Goal: Transaction & Acquisition: Book appointment/travel/reservation

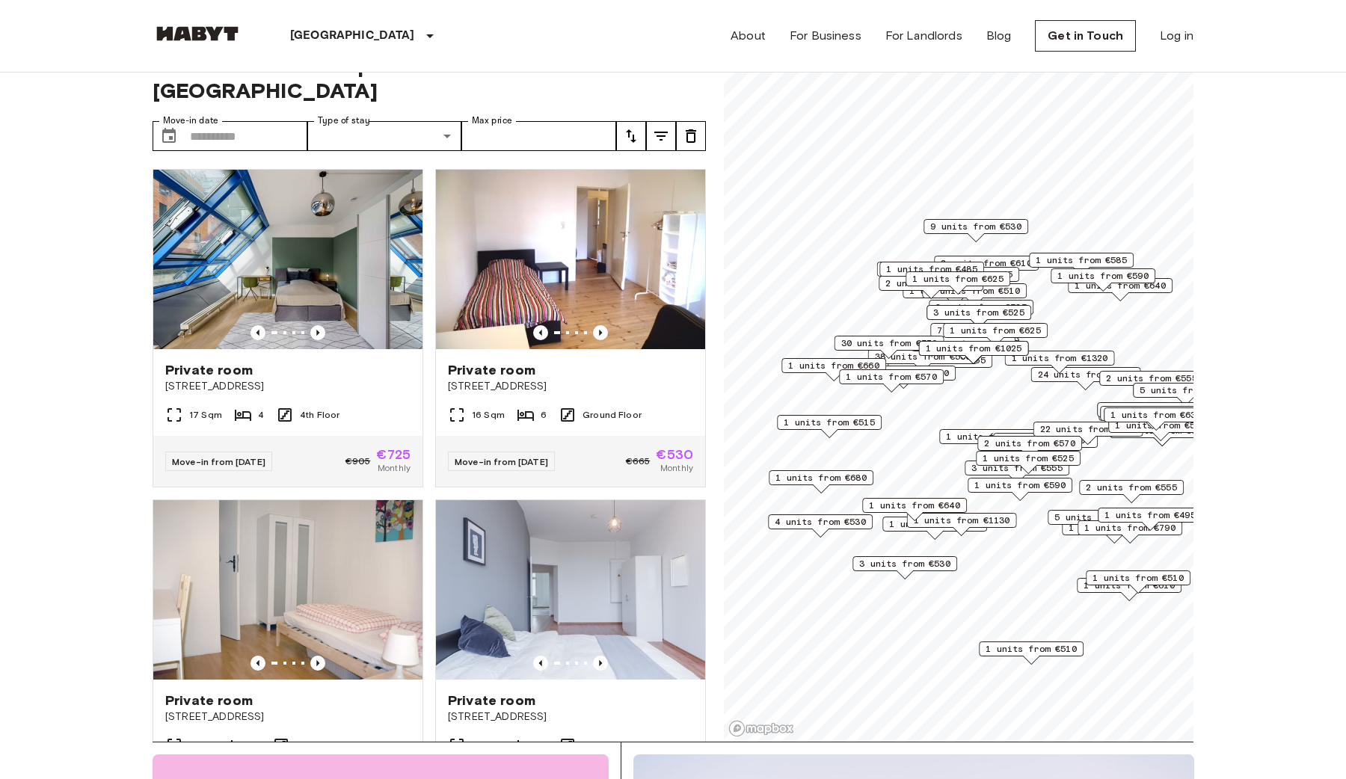
scroll to position [1337, 0]
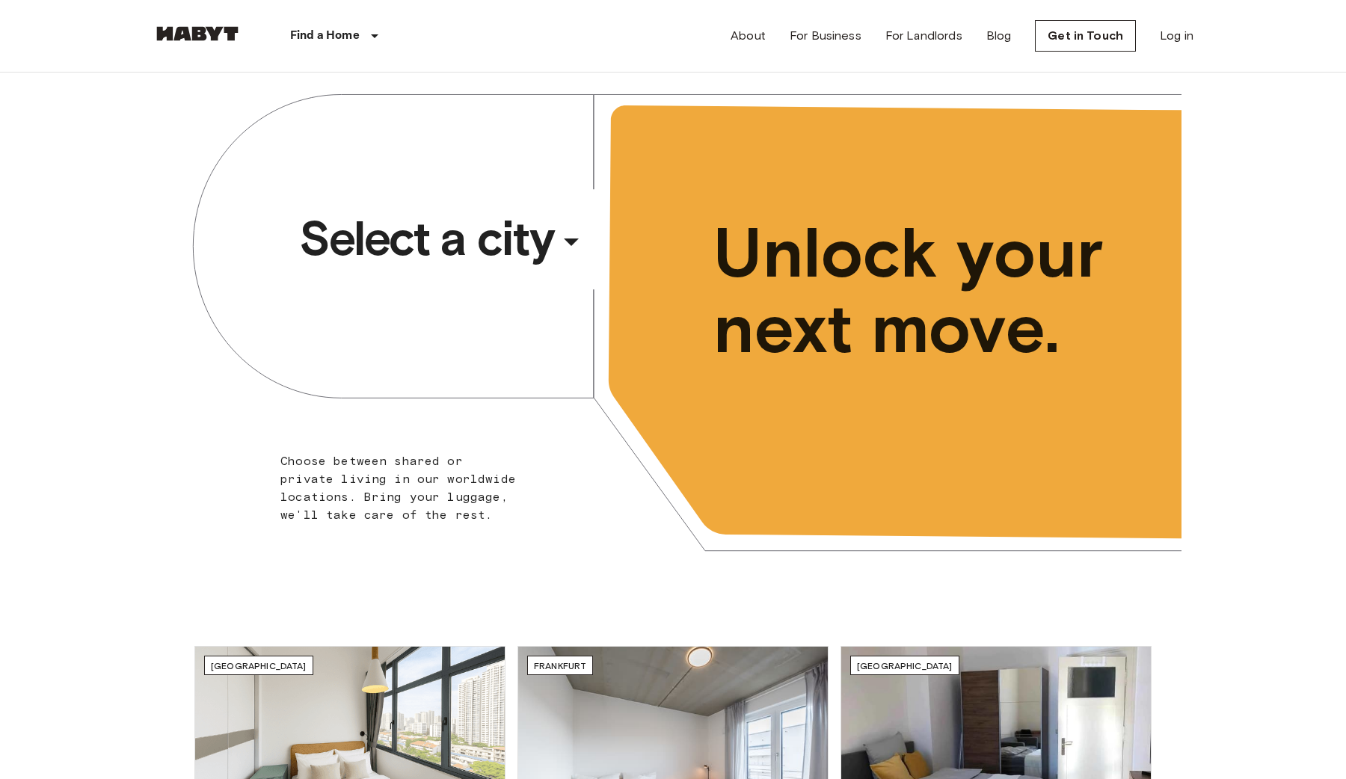
click at [432, 254] on span "Select a city" at bounding box center [426, 239] width 254 height 60
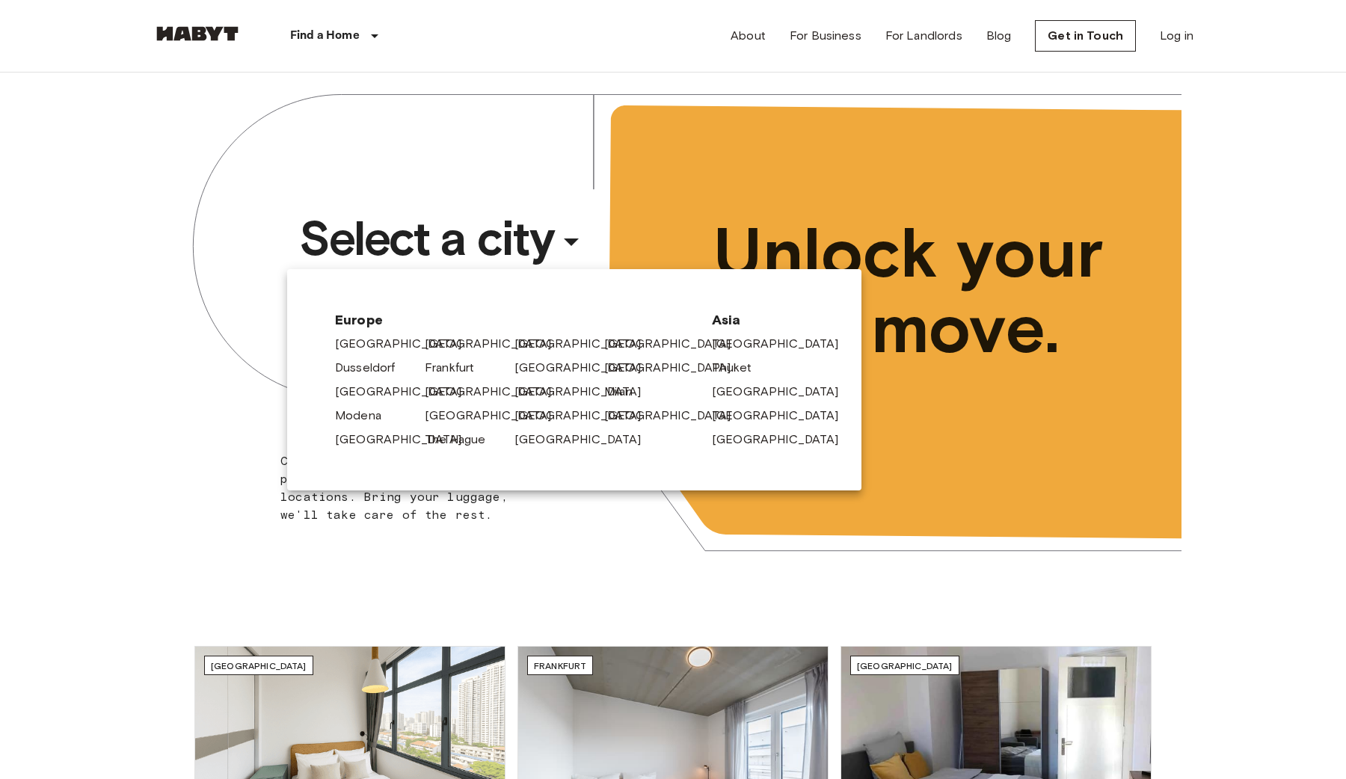
click at [359, 426] on div "[GEOGRAPHIC_DATA]" at bounding box center [374, 437] width 90 height 24
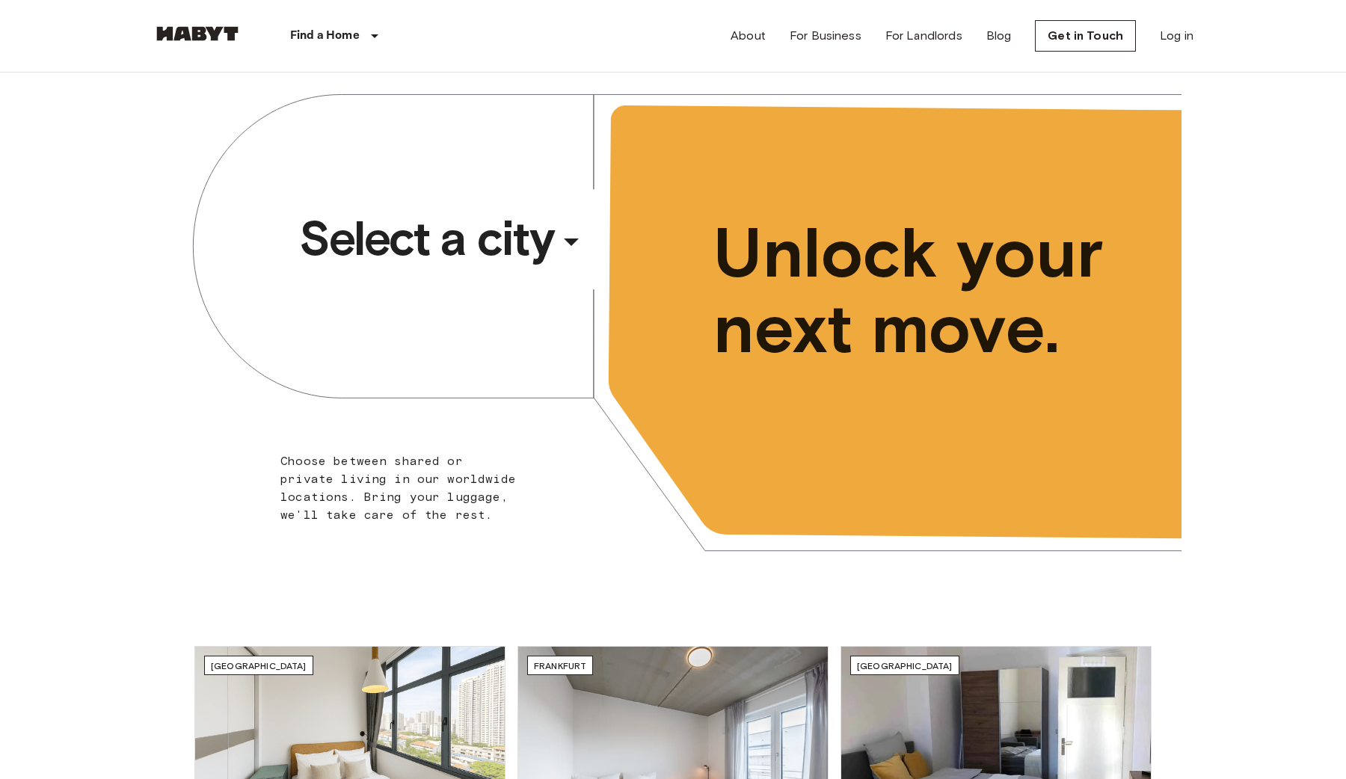
click at [389, 233] on span "Select a city" at bounding box center [426, 239] width 254 height 60
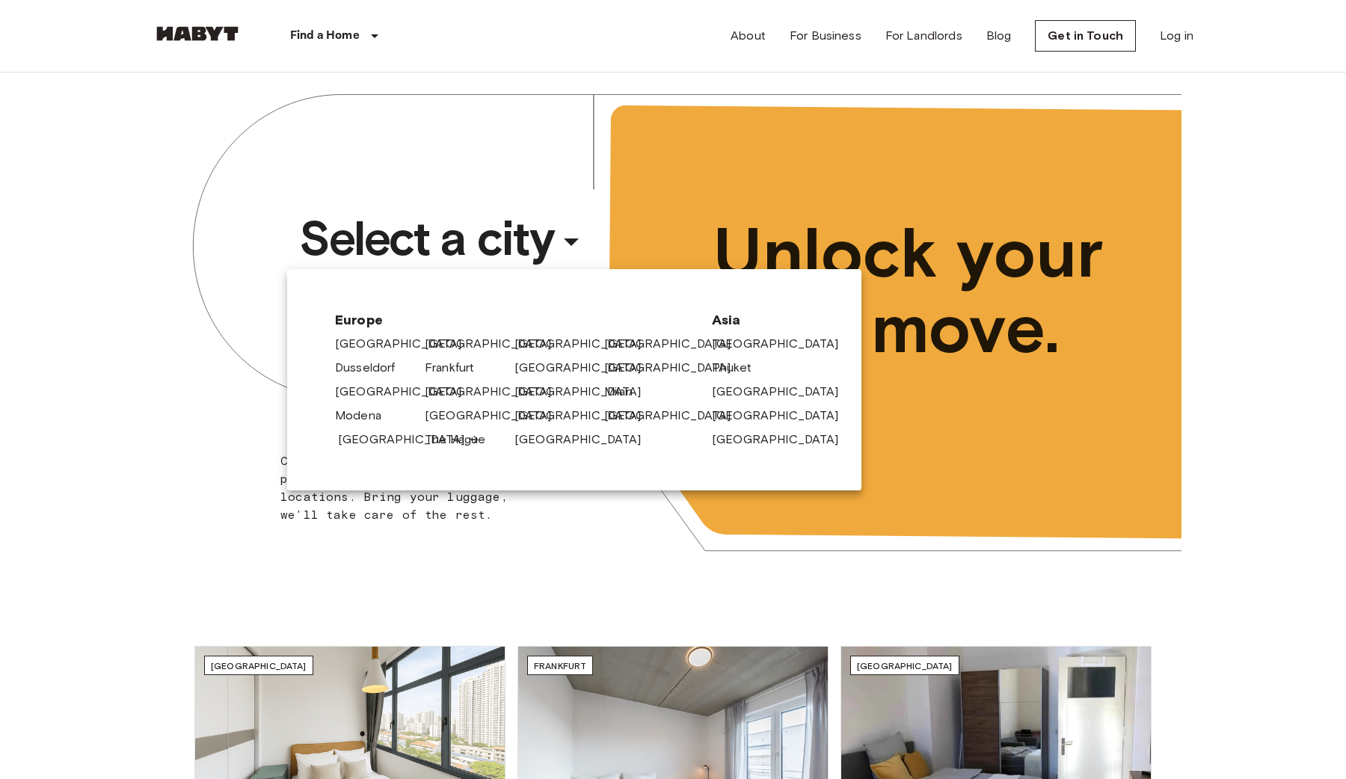
click at [380, 438] on link "[GEOGRAPHIC_DATA]" at bounding box center [409, 440] width 142 height 18
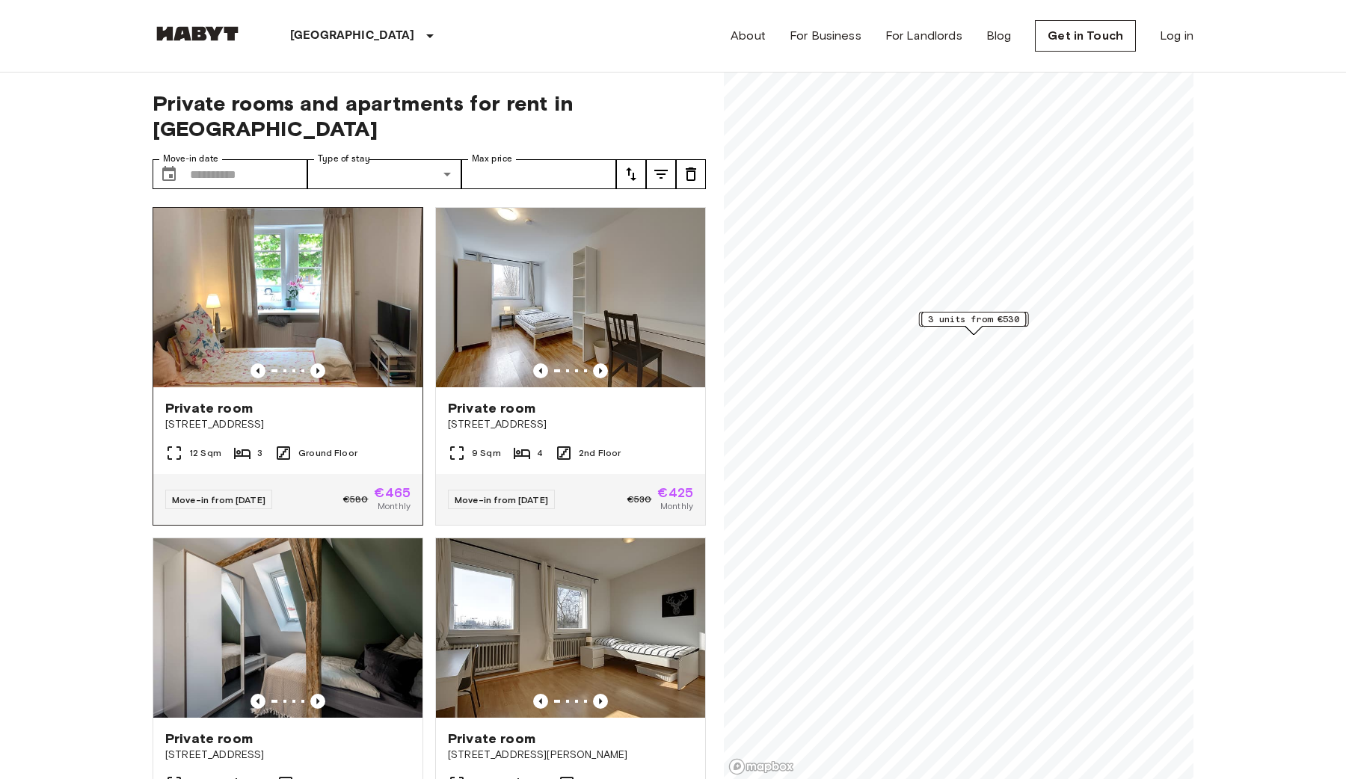
click at [324, 309] on img at bounding box center [287, 298] width 269 height 180
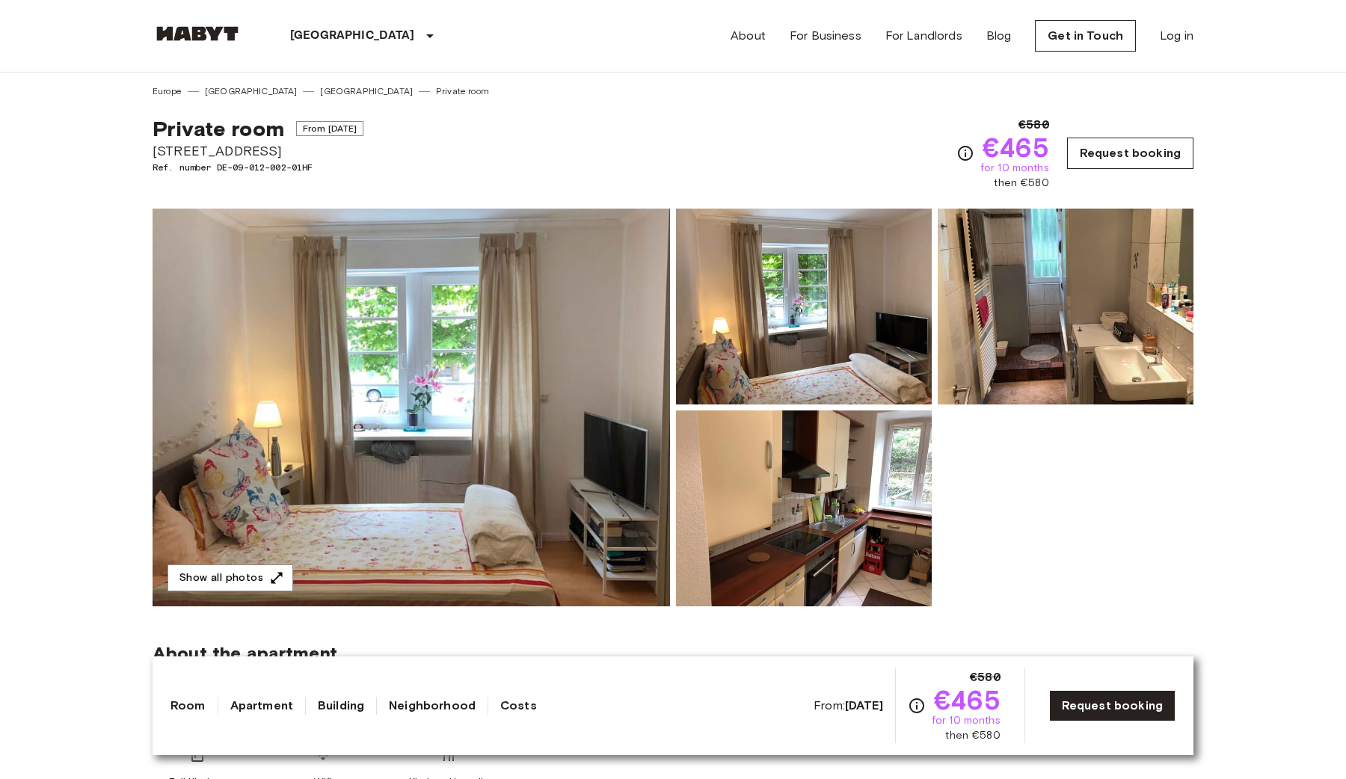
click at [1094, 147] on link "Request booking" at bounding box center [1130, 153] width 126 height 31
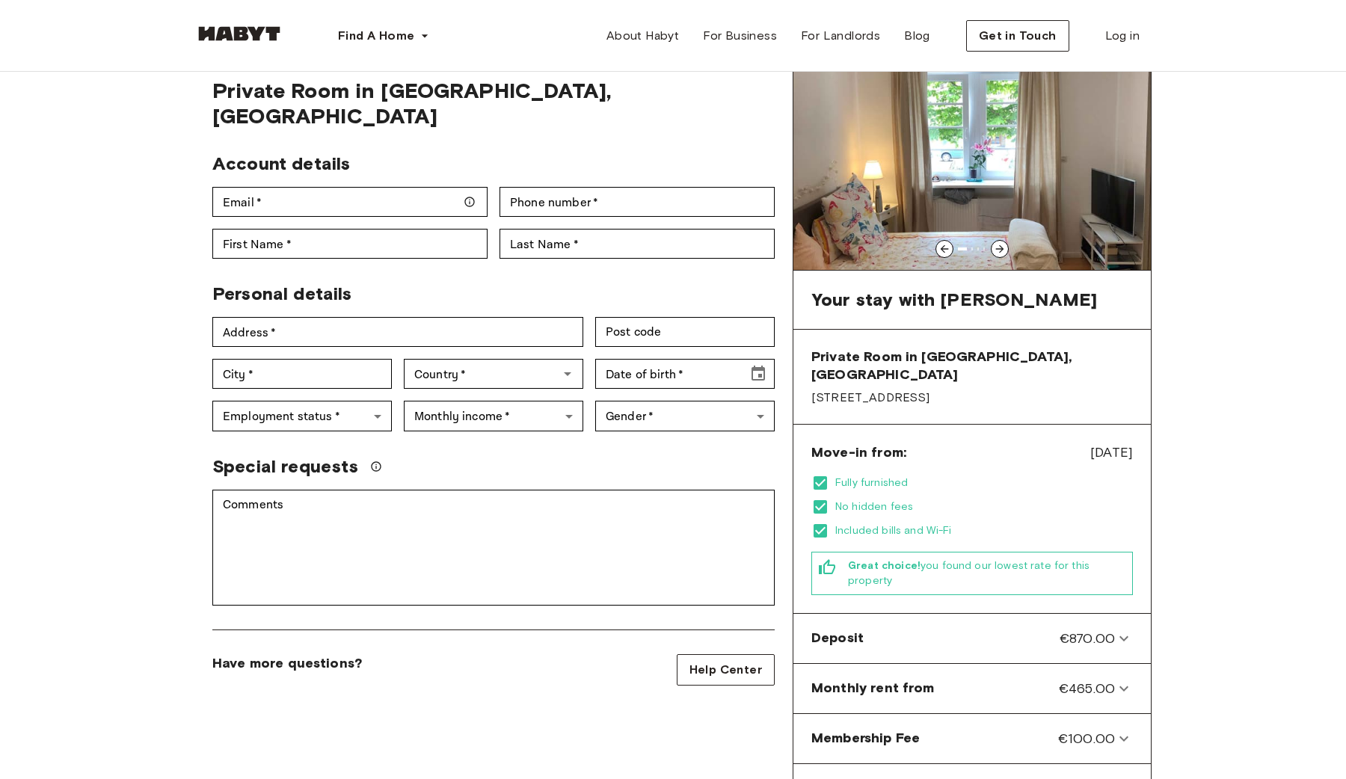
scroll to position [67, 0]
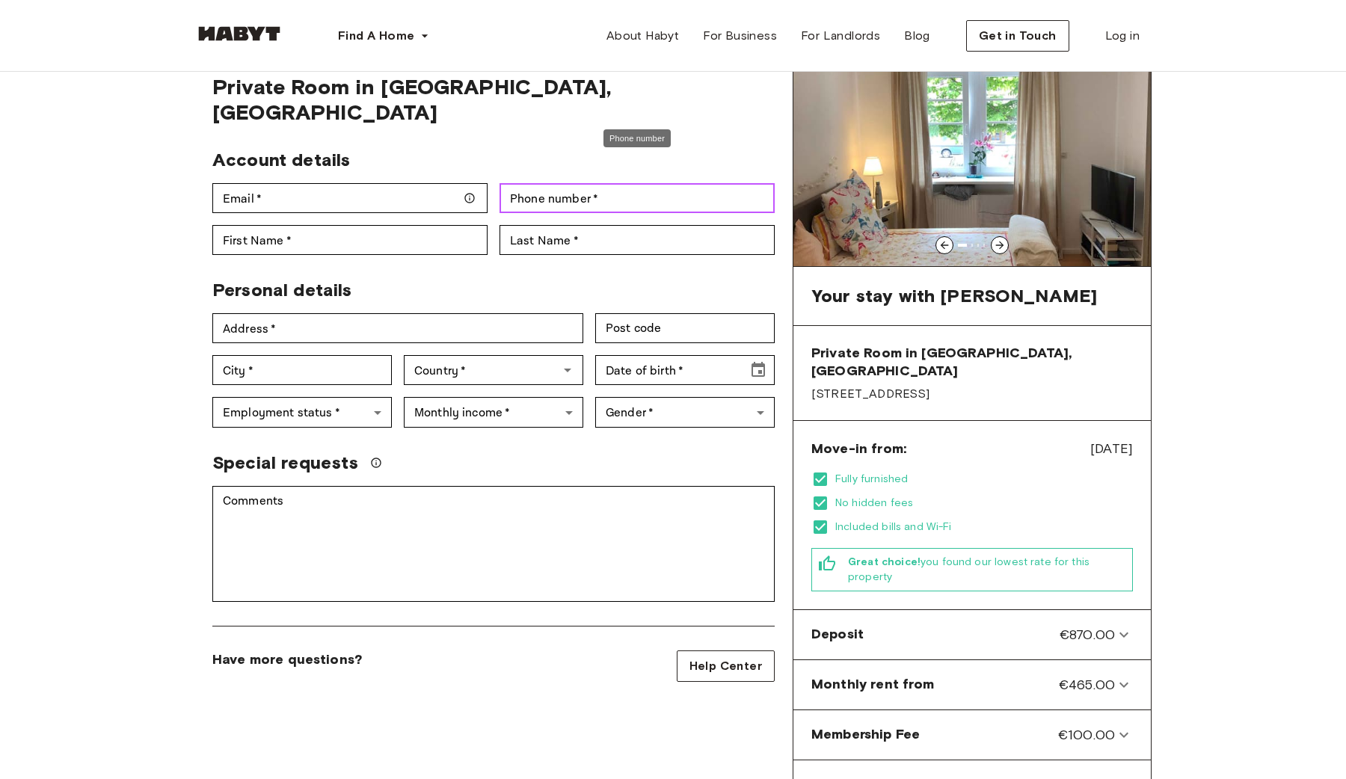
click at [571, 183] on input "Phone number   *" at bounding box center [637, 198] width 275 height 30
